Goal: Information Seeking & Learning: Learn about a topic

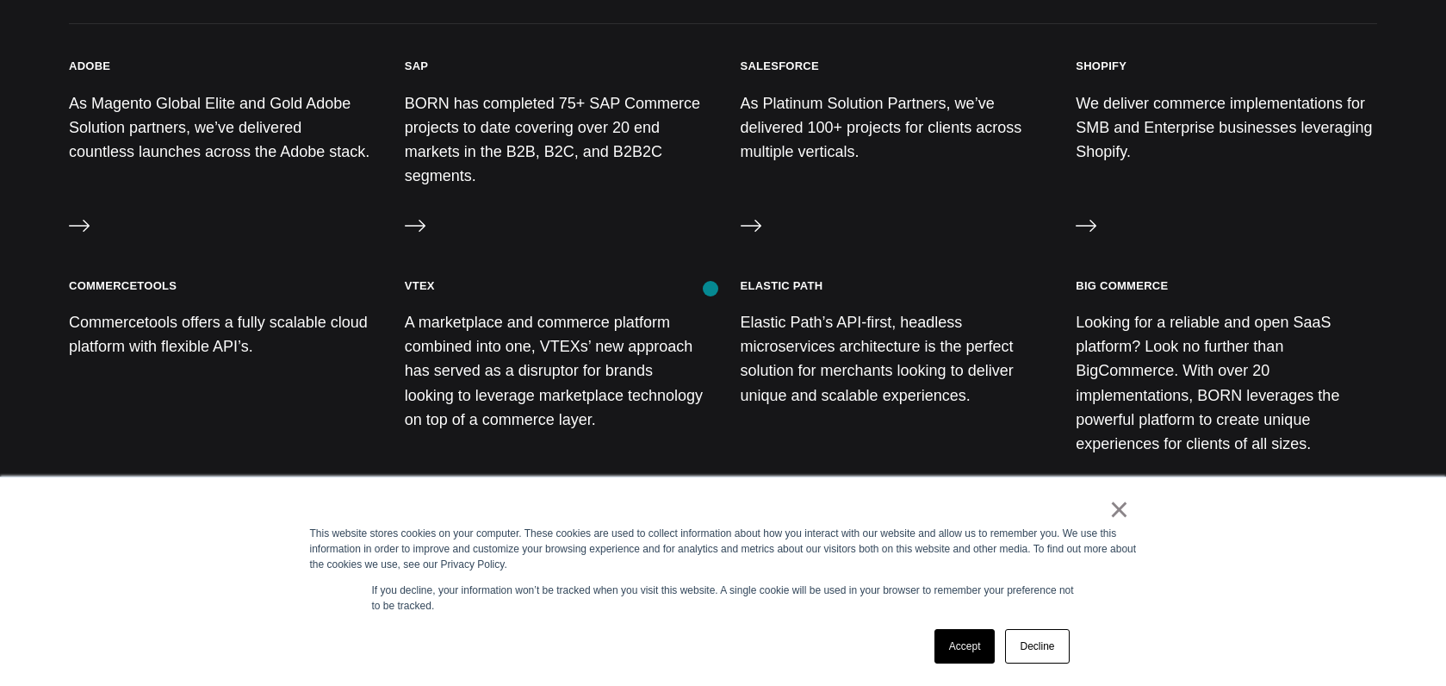
scroll to position [1845, 0]
click at [1108, 125] on p "We deliver commerce implementations for SMB and Enterprise businesses leveragin…" at bounding box center [1226, 129] width 301 height 73
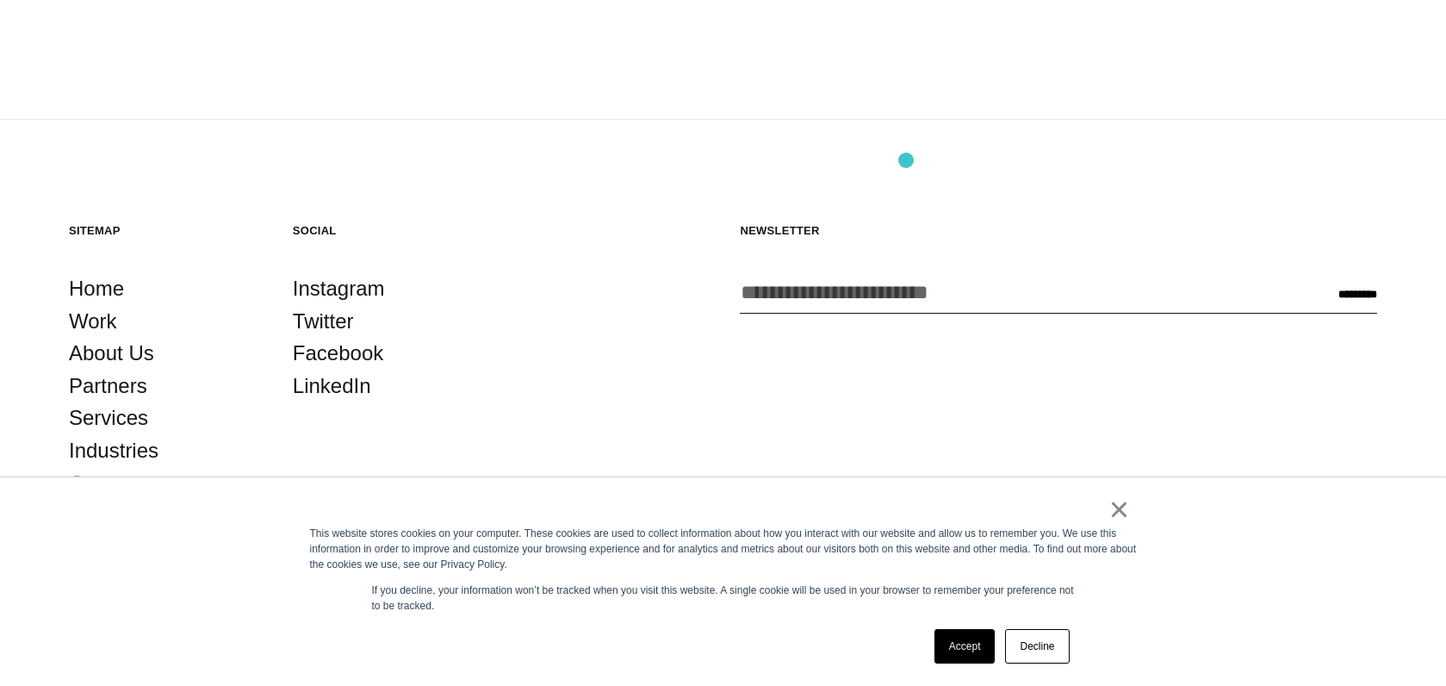
scroll to position [2680, 0]
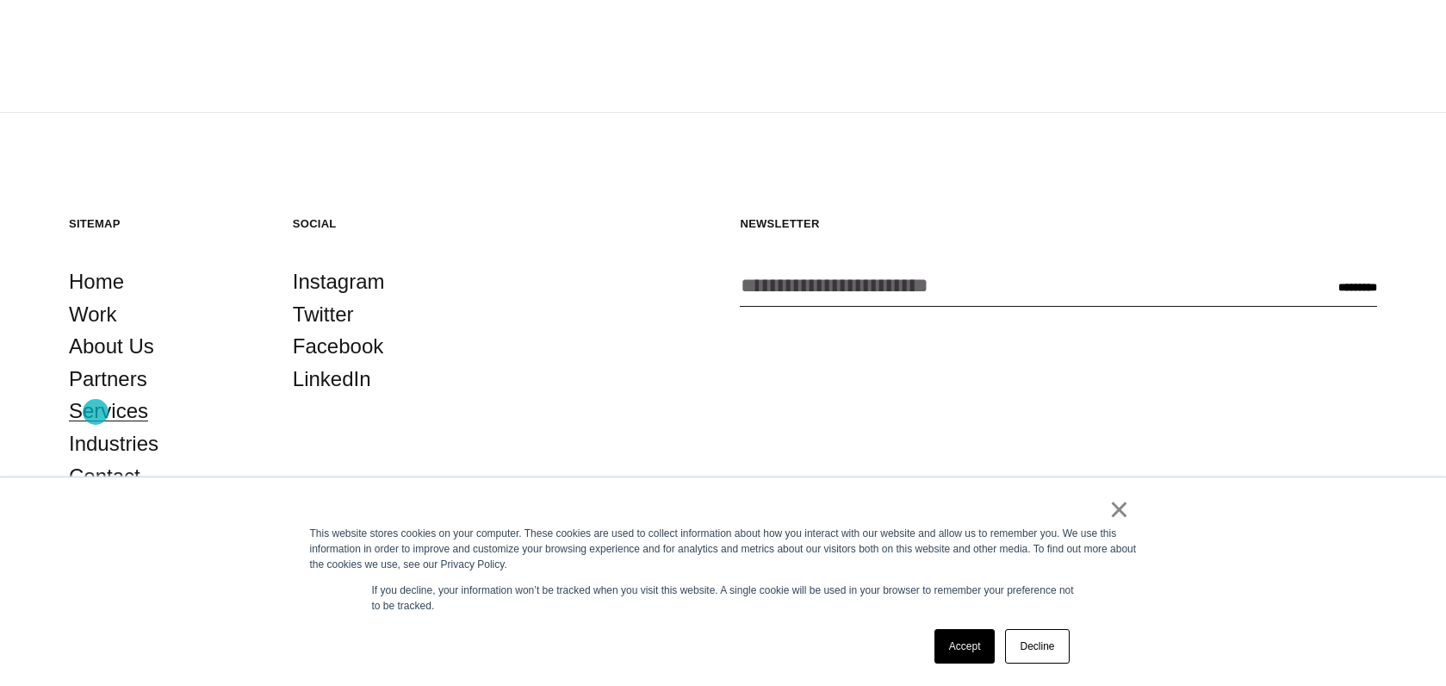
click at [96, 412] on link "Services" at bounding box center [108, 410] width 79 height 33
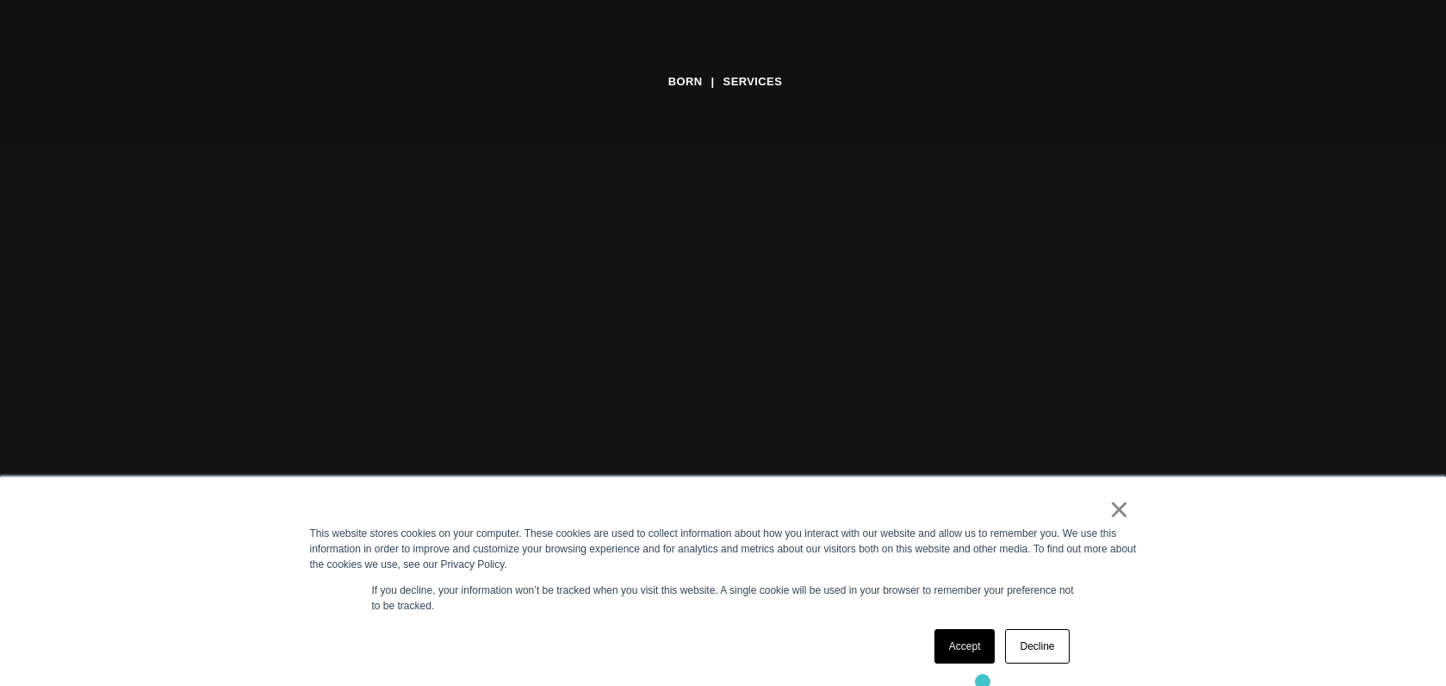
scroll to position [161, 0]
click at [970, 657] on link "Accept" at bounding box center [964, 646] width 61 height 34
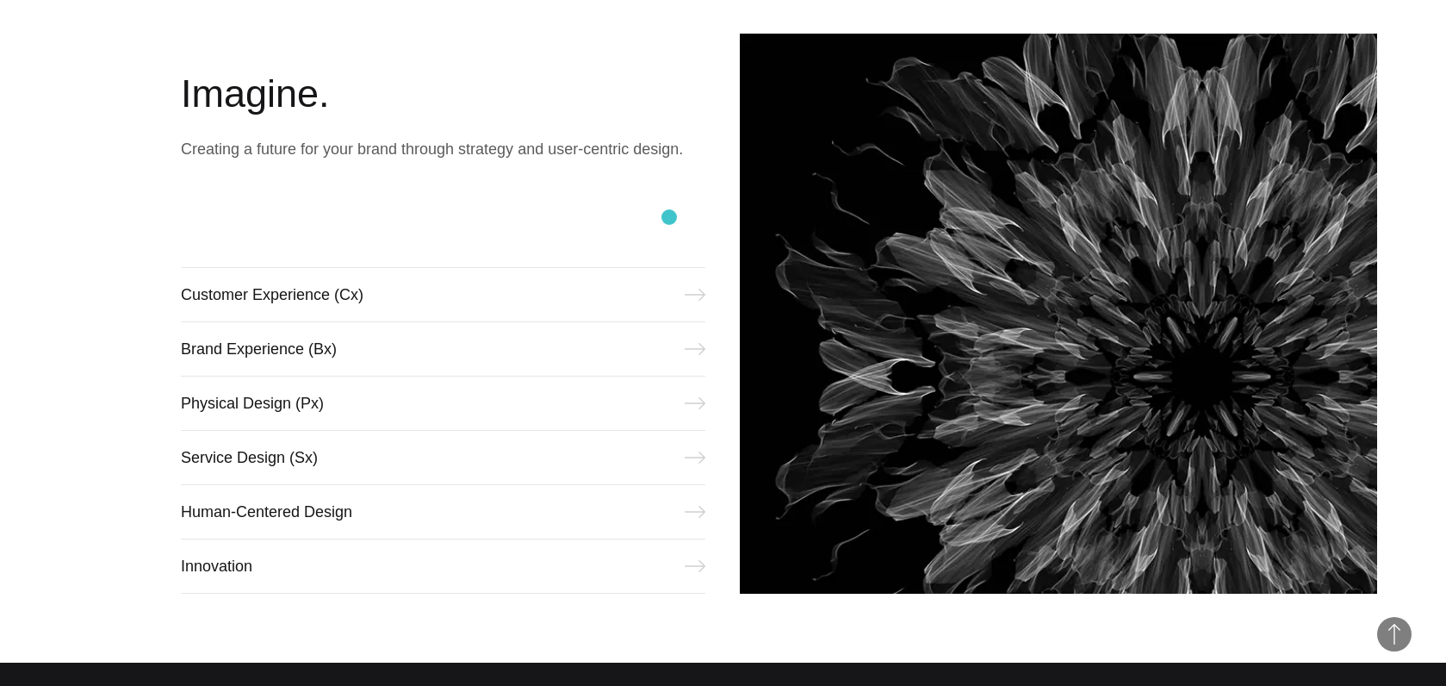
scroll to position [722, 0]
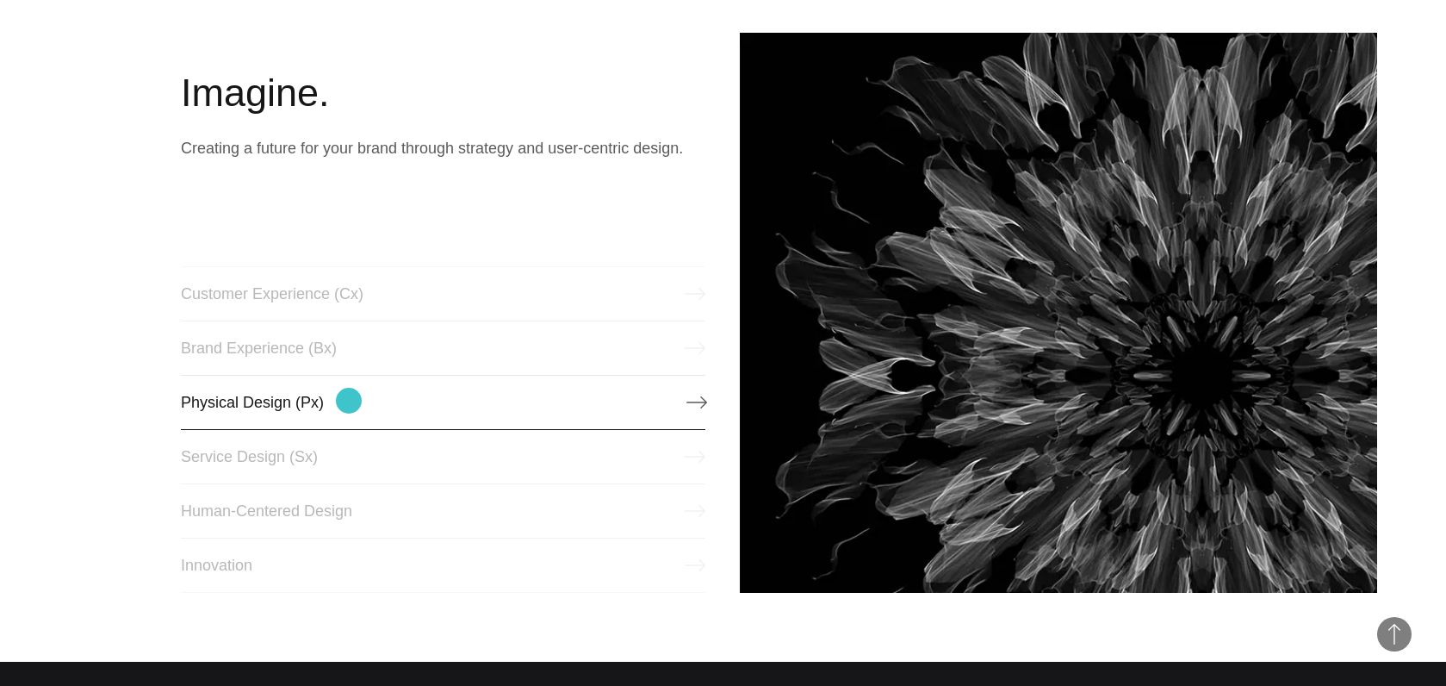
click at [349, 400] on link "Physical Design (Px)" at bounding box center [443, 402] width 525 height 55
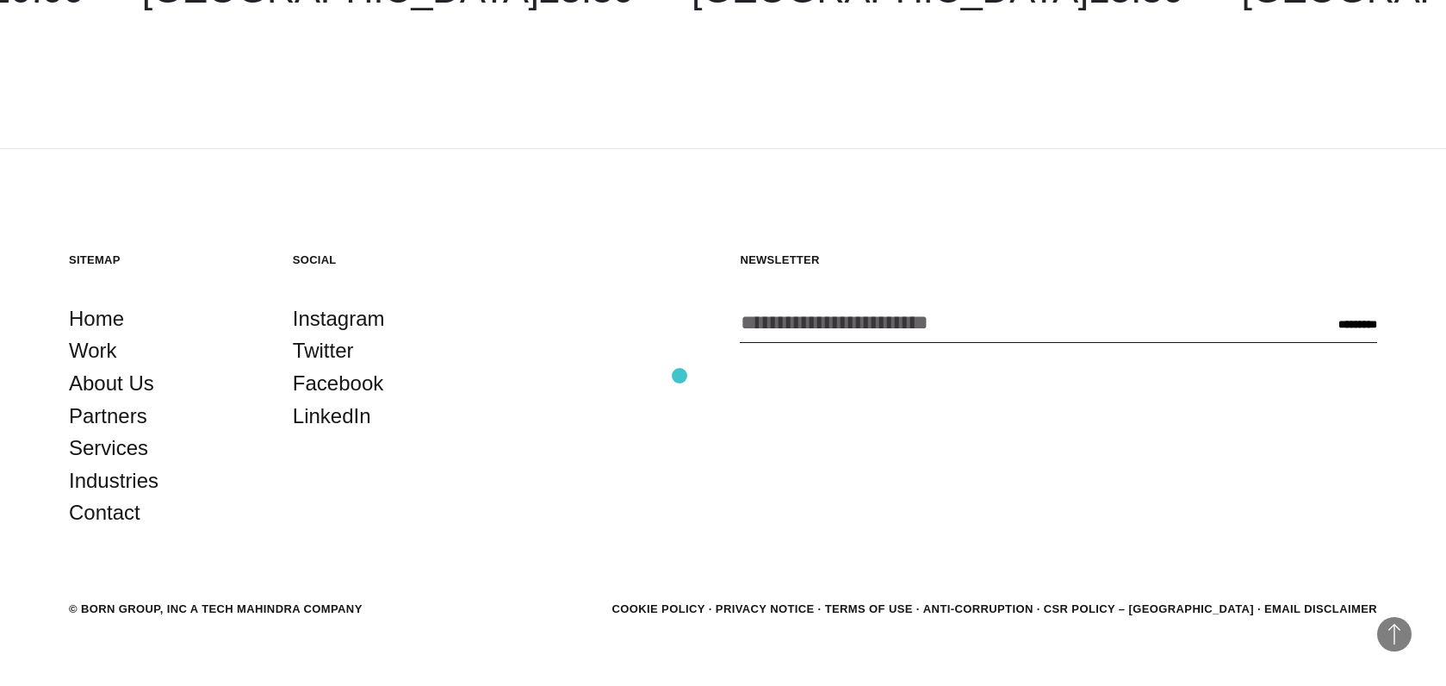
scroll to position [2900, 0]
